Goal: Task Accomplishment & Management: Use online tool/utility

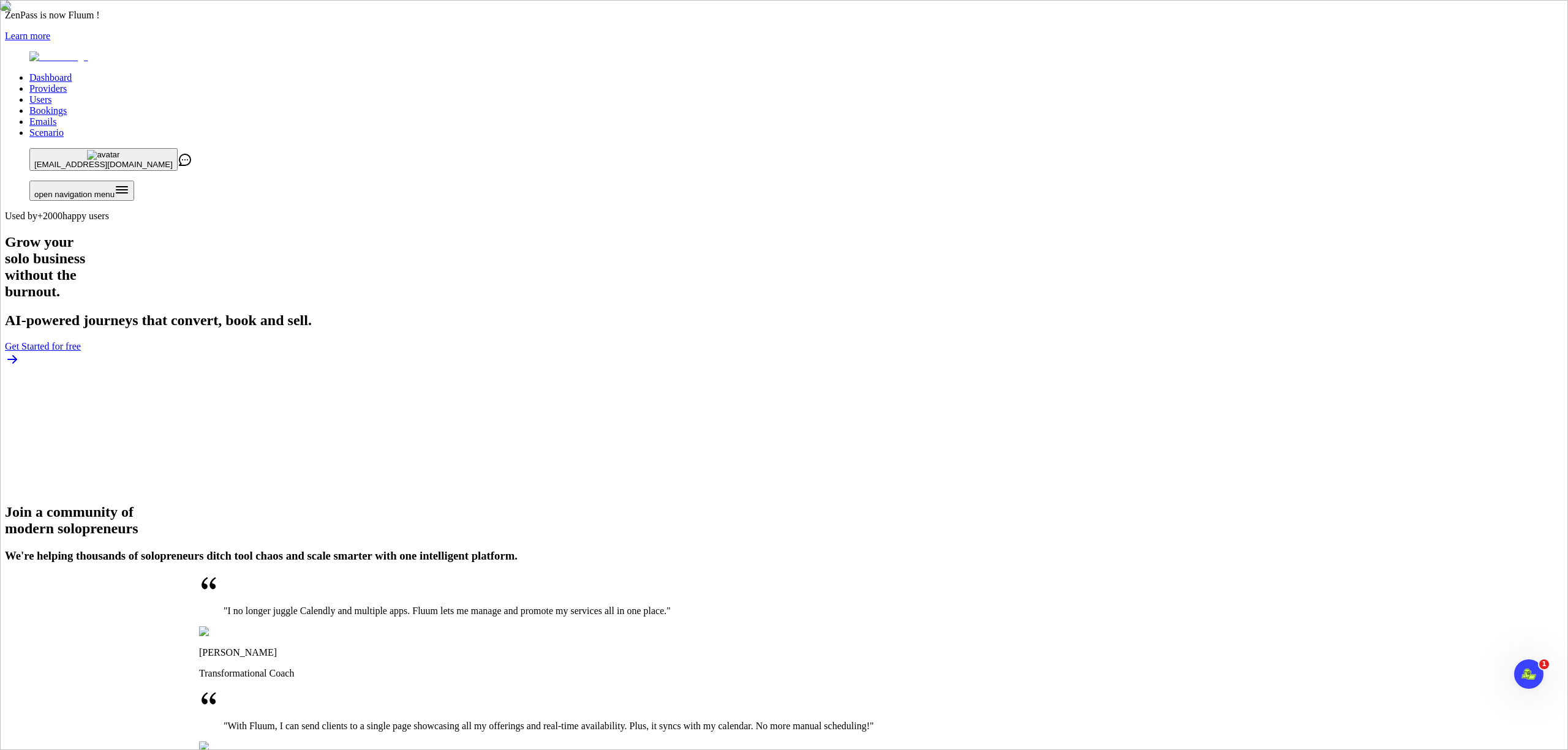
click at [66, 84] on link "Providers" at bounding box center [49, 89] width 37 height 10
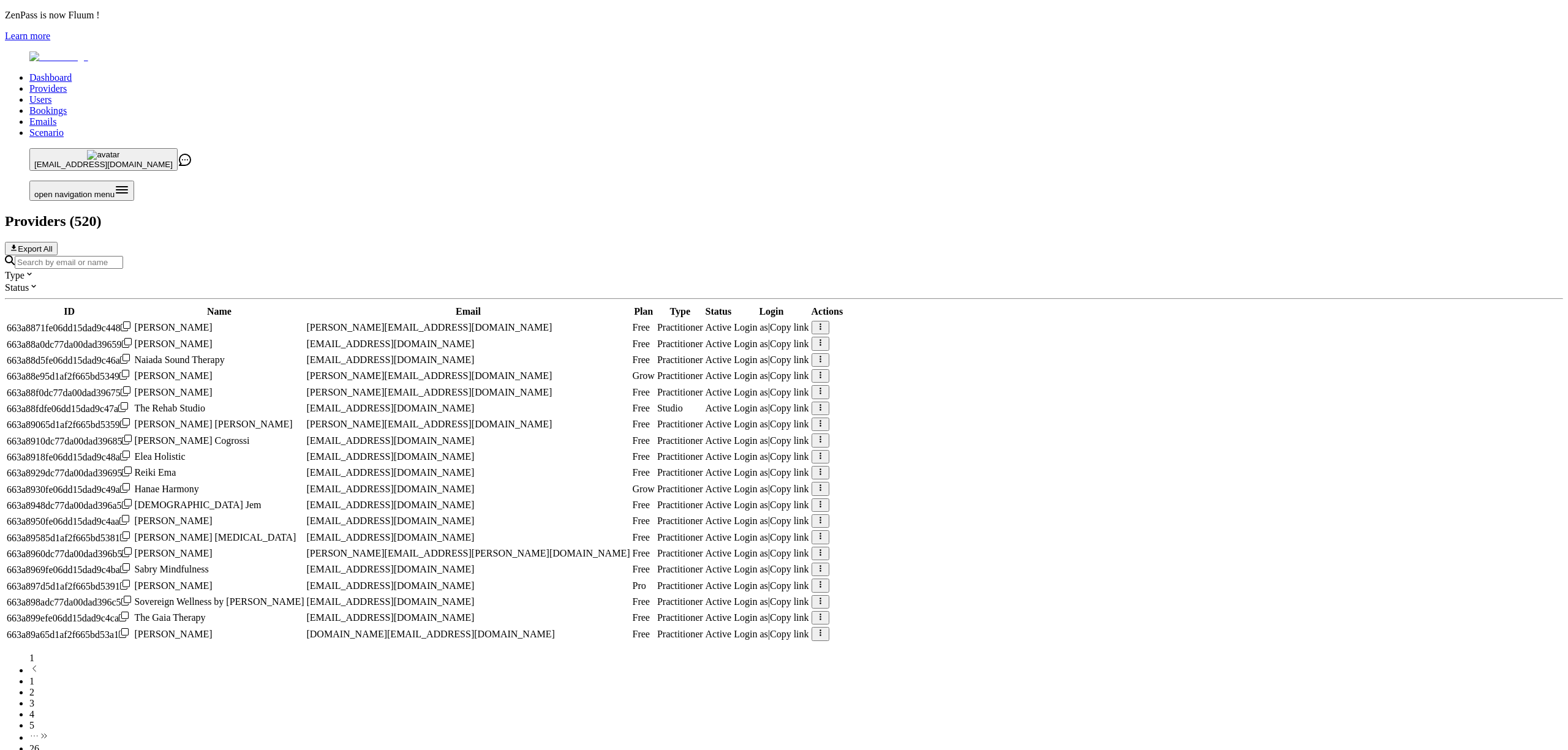
click at [123, 256] on input "Search by email or name" at bounding box center [68, 262] width 108 height 13
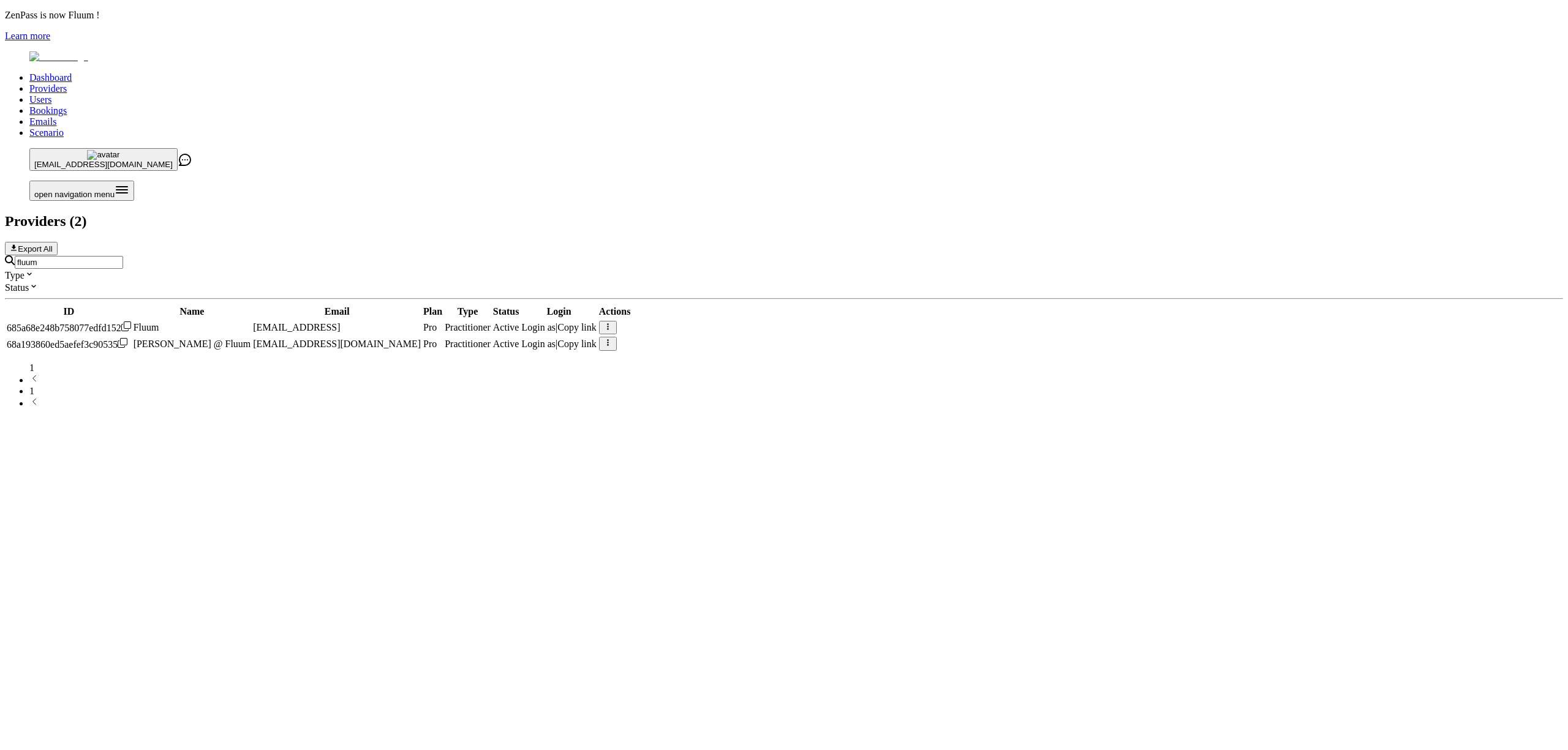
click at [597, 322] on span "Copy link" at bounding box center [577, 327] width 39 height 10
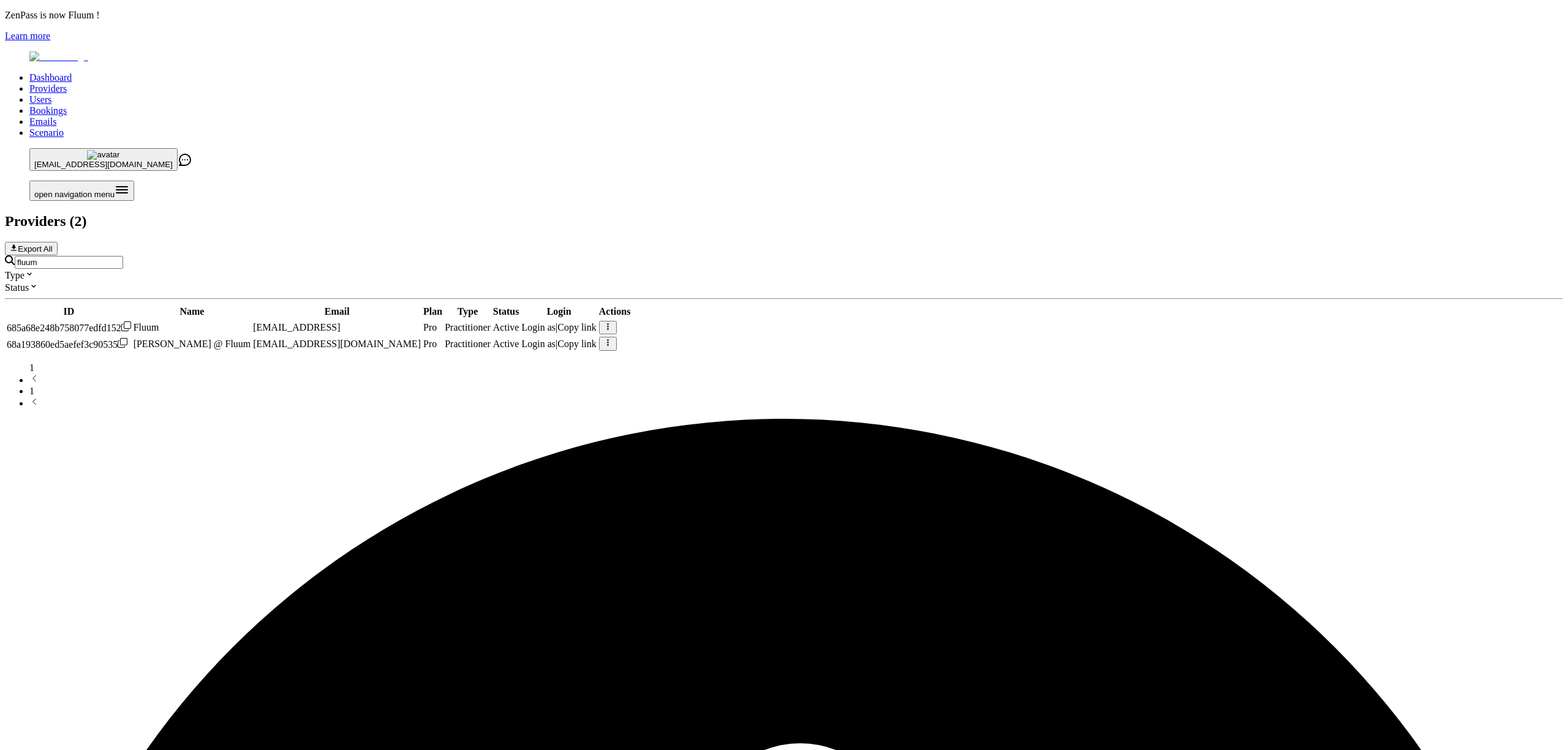
click at [597, 322] on span "Copy link" at bounding box center [577, 327] width 39 height 10
click at [556, 322] on span "Login as" at bounding box center [539, 327] width 34 height 10
click at [123, 256] on input "fluum" at bounding box center [68, 262] width 108 height 13
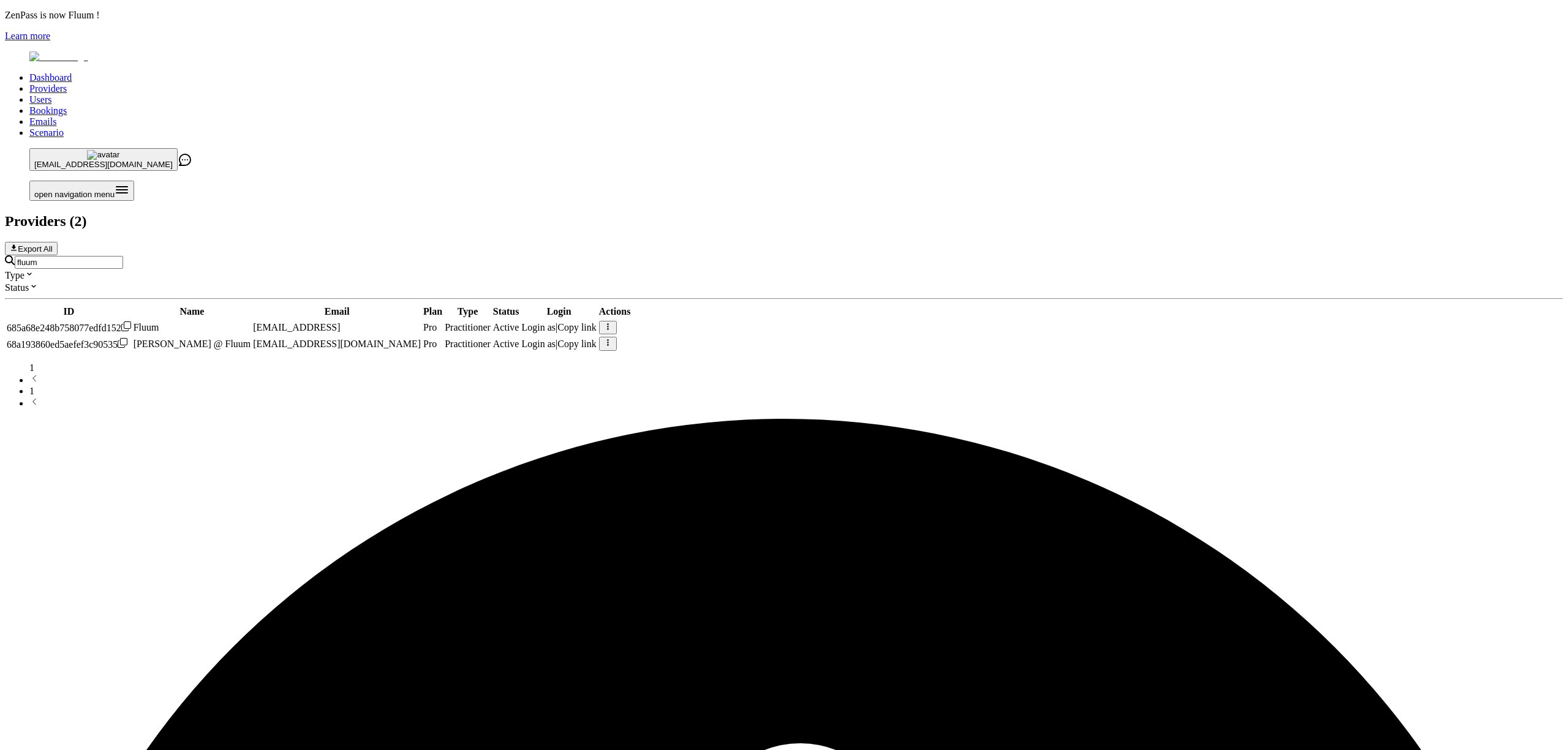
click at [123, 256] on input "fluum" at bounding box center [68, 262] width 108 height 13
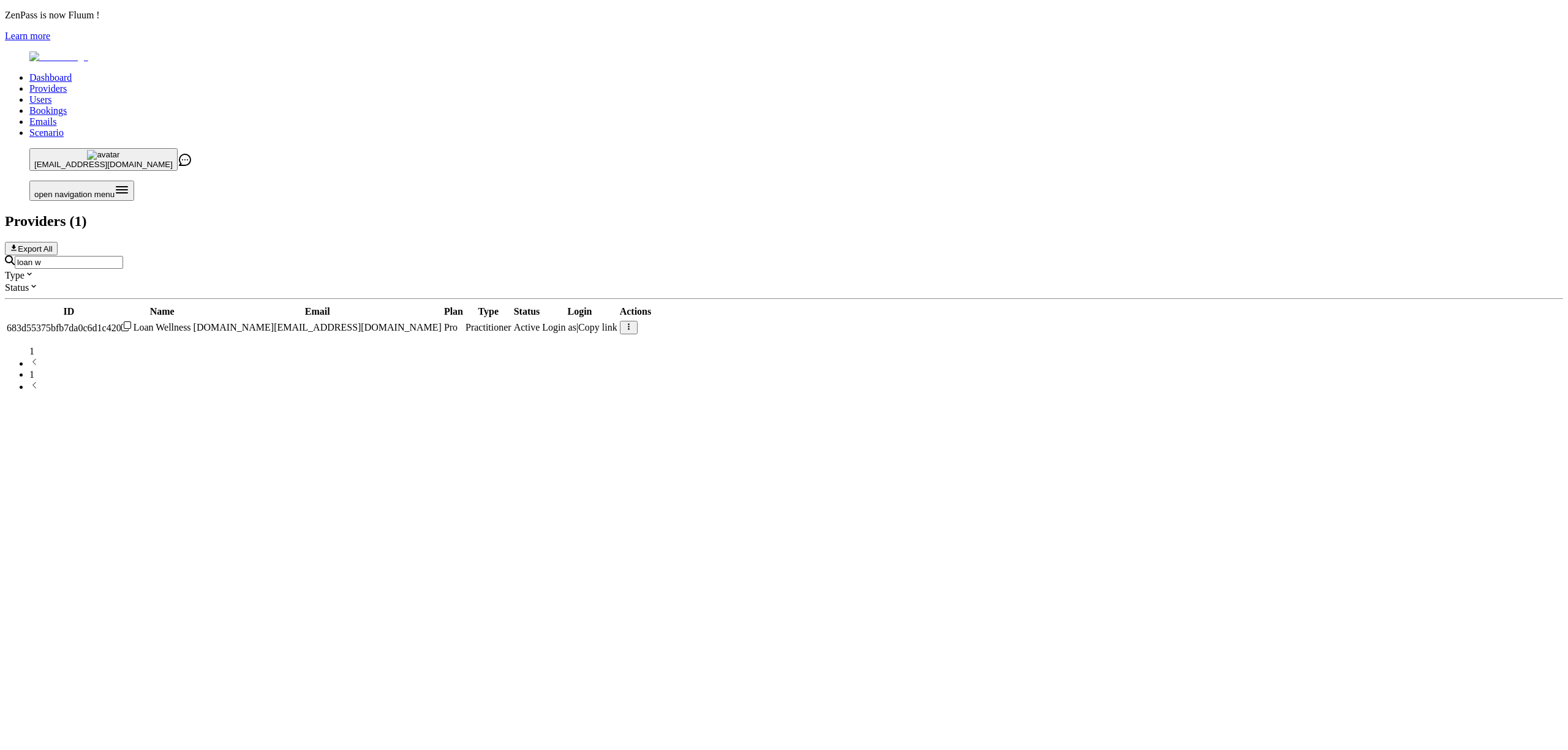
type input "loan w"
click at [576, 322] on span "Login as" at bounding box center [559, 327] width 34 height 10
click at [64, 128] on link "Scenario" at bounding box center [47, 133] width 34 height 10
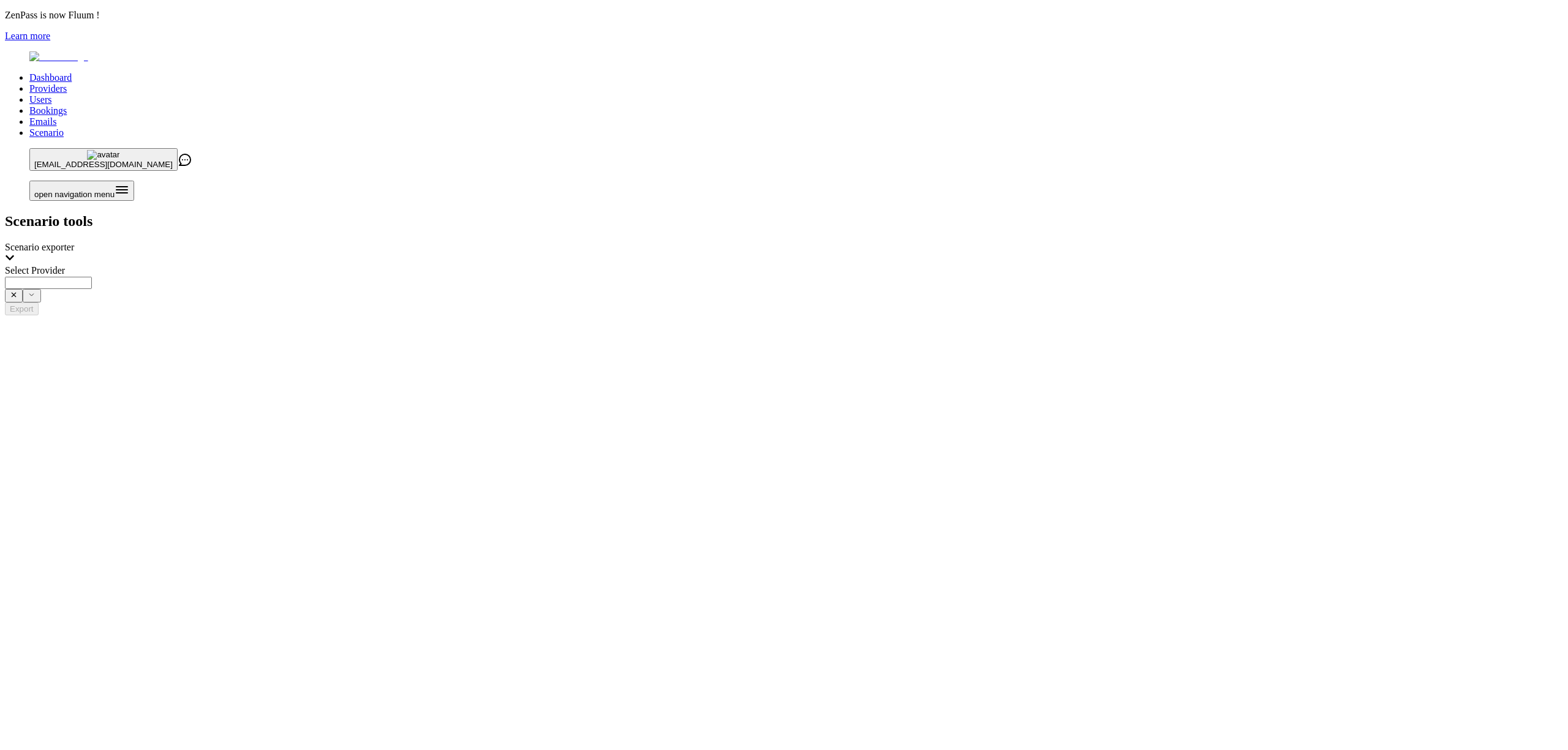
click at [92, 277] on input "Select Provider" at bounding box center [49, 283] width 87 height 12
click at [391, 176] on span "Fluum ([EMAIL_ADDRESS])" at bounding box center [330, 175] width 122 height 10
click at [38, 303] on button "Export" at bounding box center [22, 309] width 34 height 13
click at [92, 277] on input "**********" at bounding box center [49, 283] width 87 height 12
click at [524, 177] on span "Balanced with Becs ([EMAIL_ADDRESS][DOMAIN_NAME])" at bounding box center [396, 175] width 254 height 10
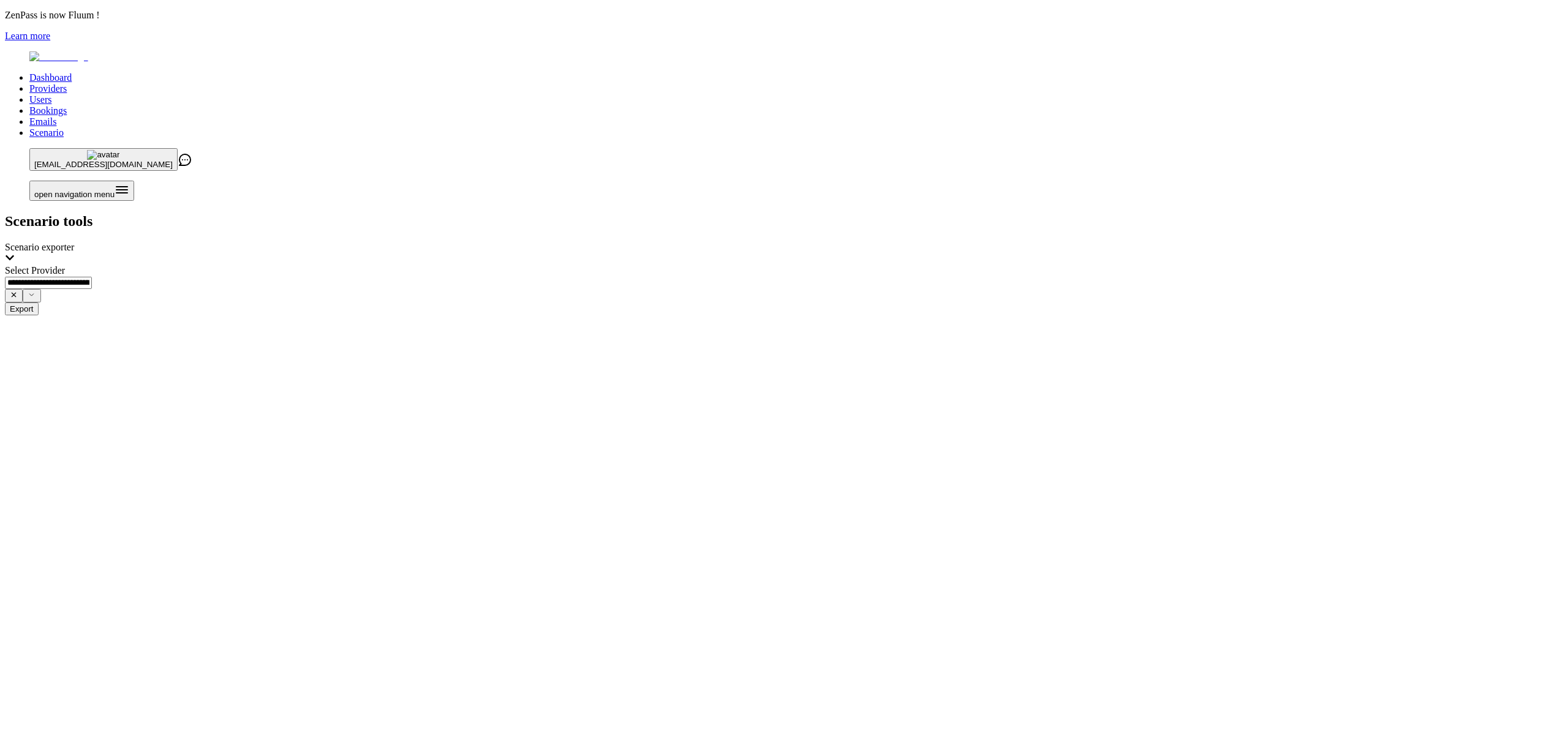
type input "**********"
click at [38, 303] on button "Export" at bounding box center [22, 309] width 34 height 13
click at [66, 84] on link "Providers" at bounding box center [49, 89] width 37 height 10
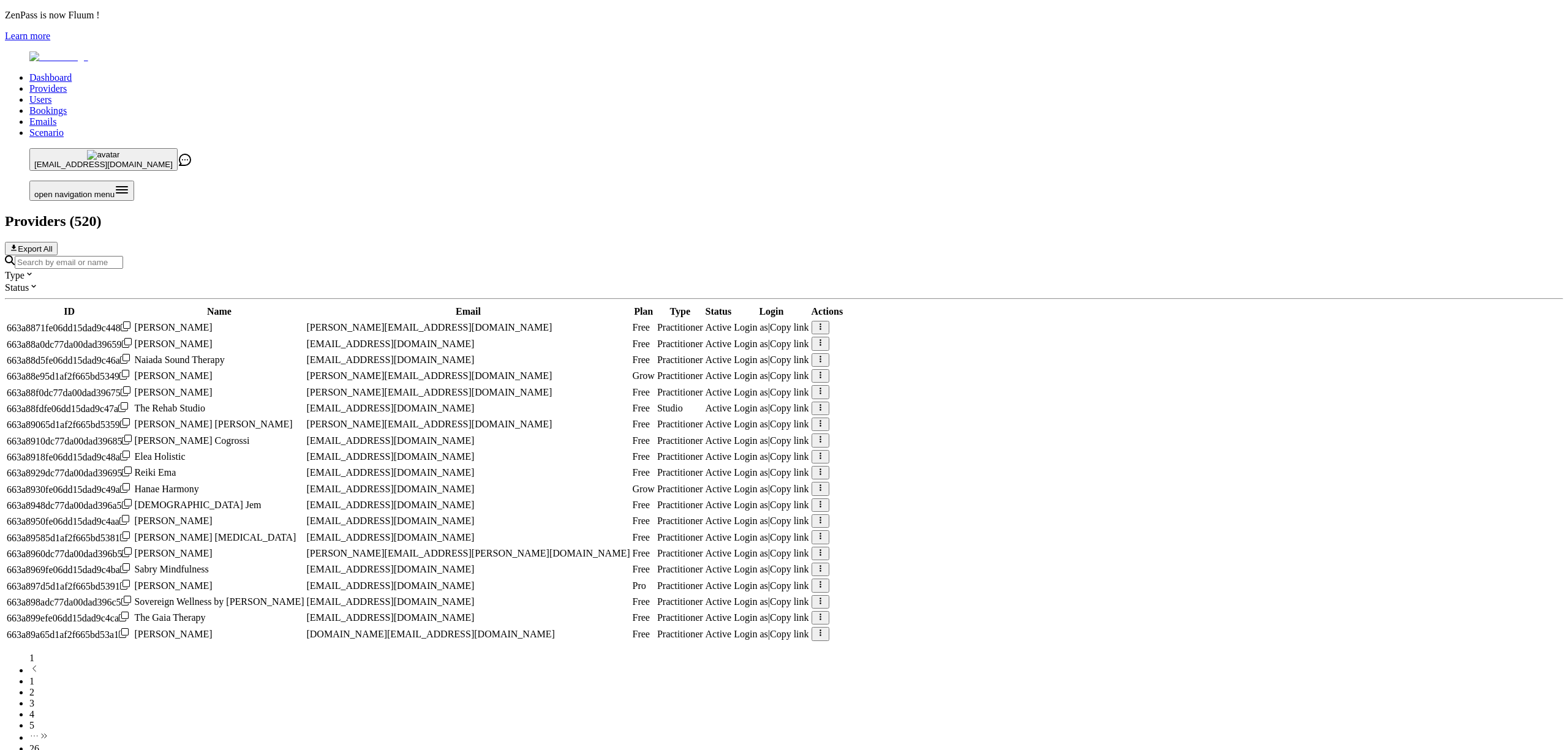
click at [123, 256] on input "Search by email or name" at bounding box center [68, 262] width 108 height 13
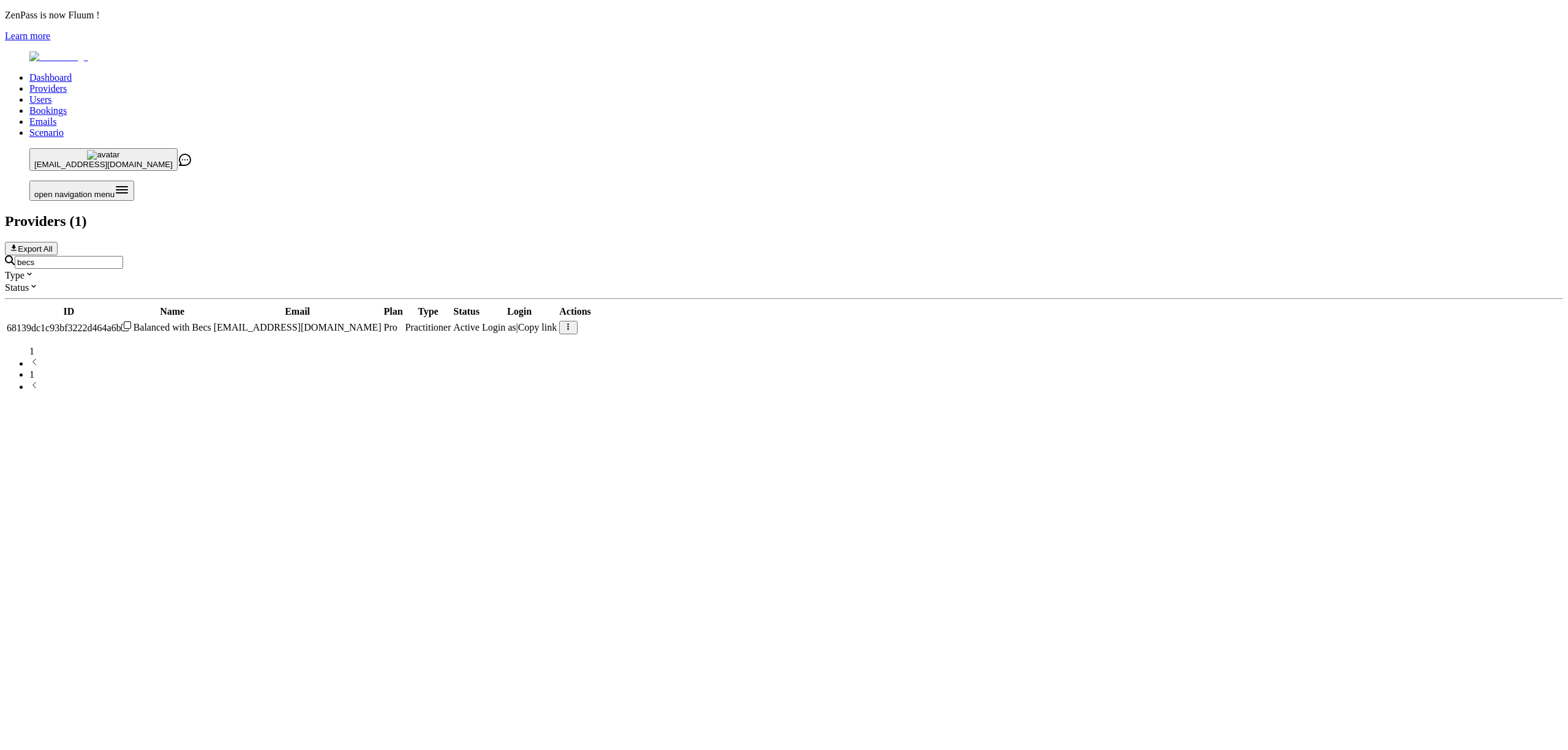
type input "becs"
click at [516, 322] on span "Login as" at bounding box center [499, 327] width 34 height 10
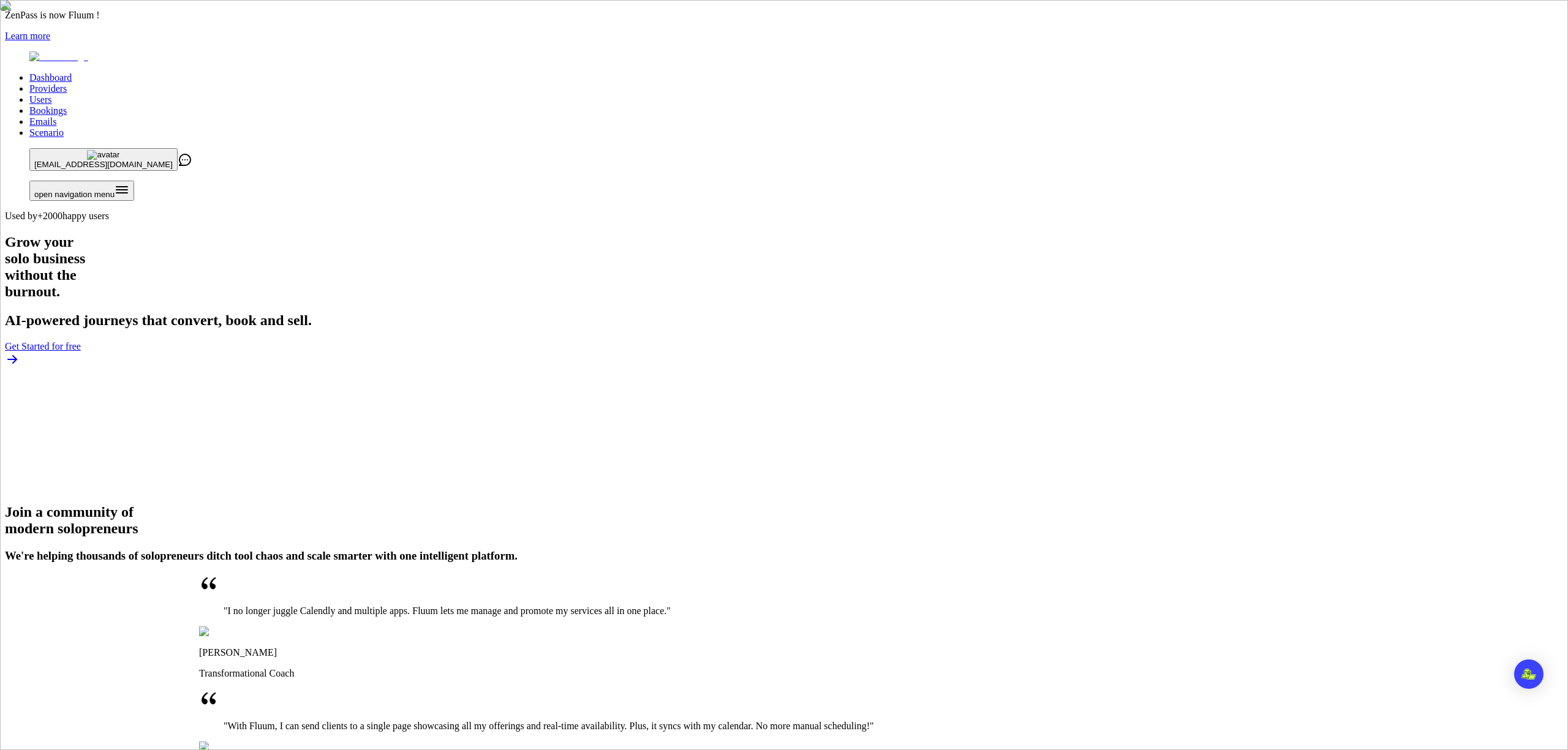
click at [66, 84] on link "Providers" at bounding box center [49, 89] width 37 height 10
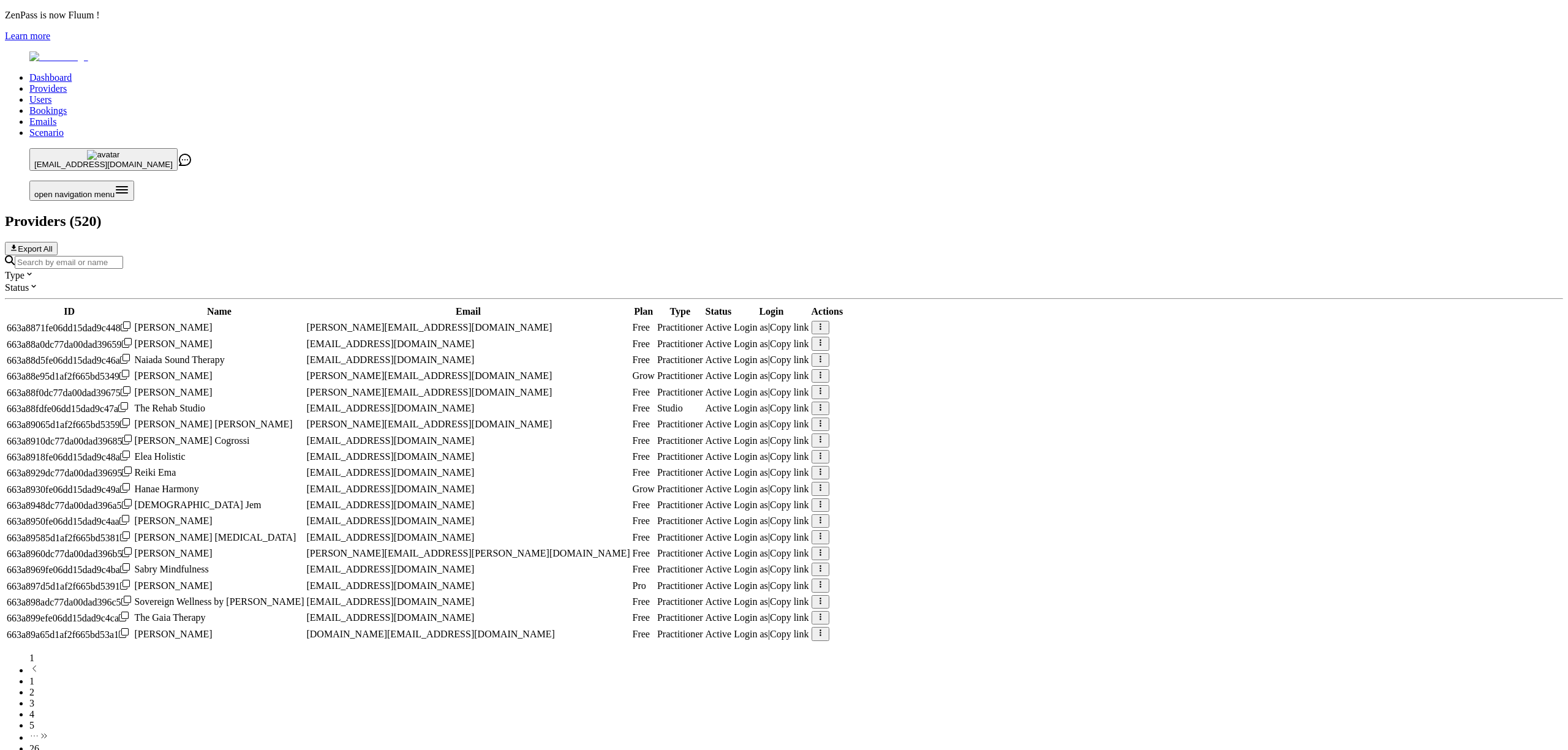
click at [123, 256] on input "Search by email or name" at bounding box center [68, 262] width 108 height 13
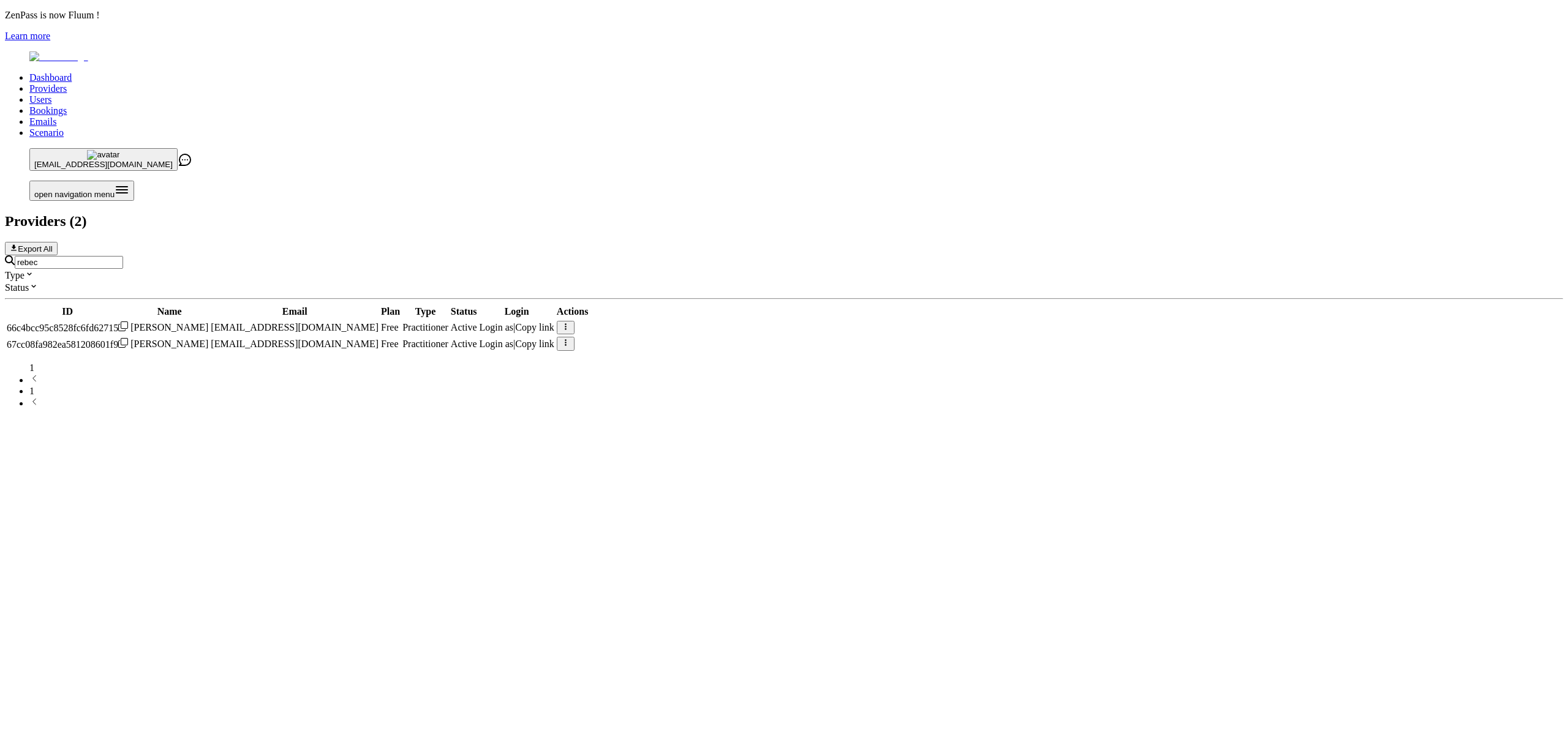
click at [123, 256] on input "rebec" at bounding box center [68, 262] width 108 height 13
type input "becs"
click at [516, 322] on span "Login as" at bounding box center [499, 327] width 34 height 10
